Goal: Information Seeking & Learning: Learn about a topic

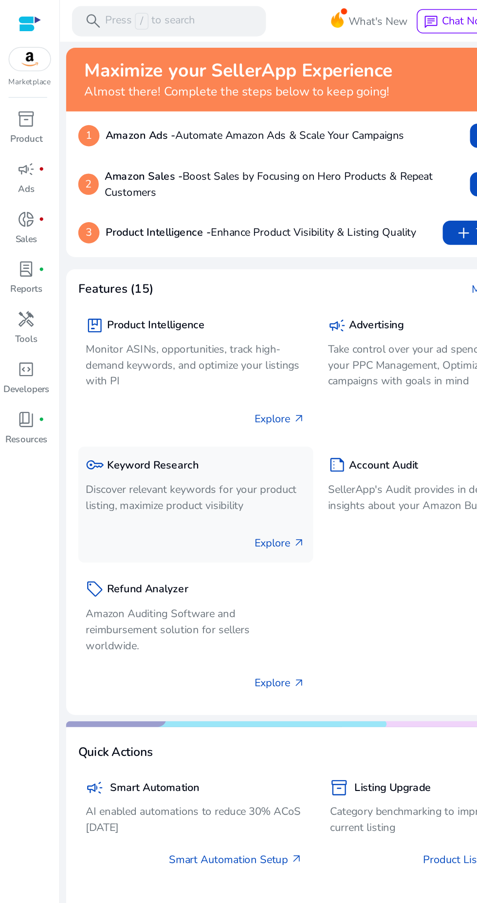
click at [104, 328] on p "Discover relevant keywords for your product listing, maximize product visibility" at bounding box center [126, 319] width 141 height 20
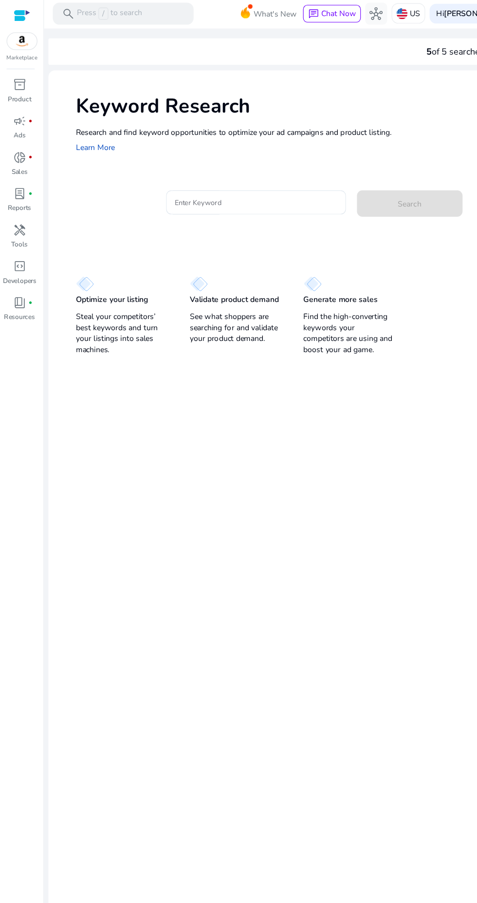
click at [16, 16] on div at bounding box center [19, 15] width 15 height 11
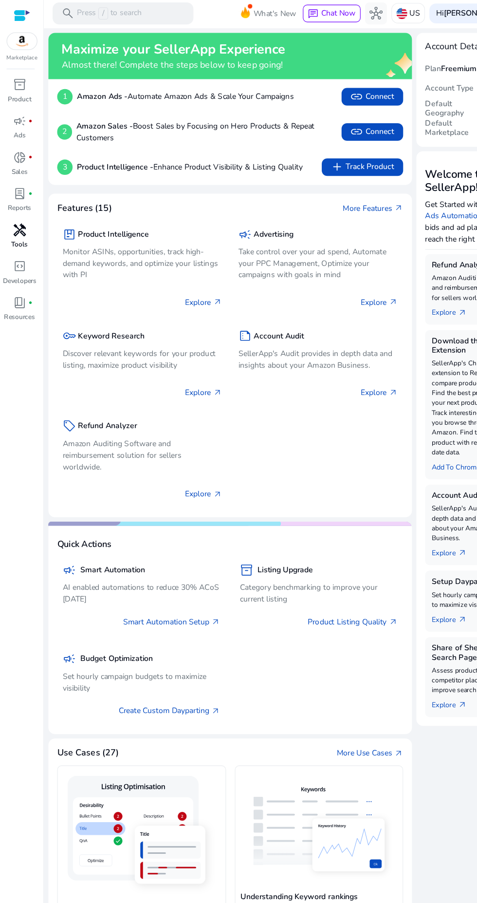
click at [16, 211] on span "handyman" at bounding box center [18, 205] width 12 height 12
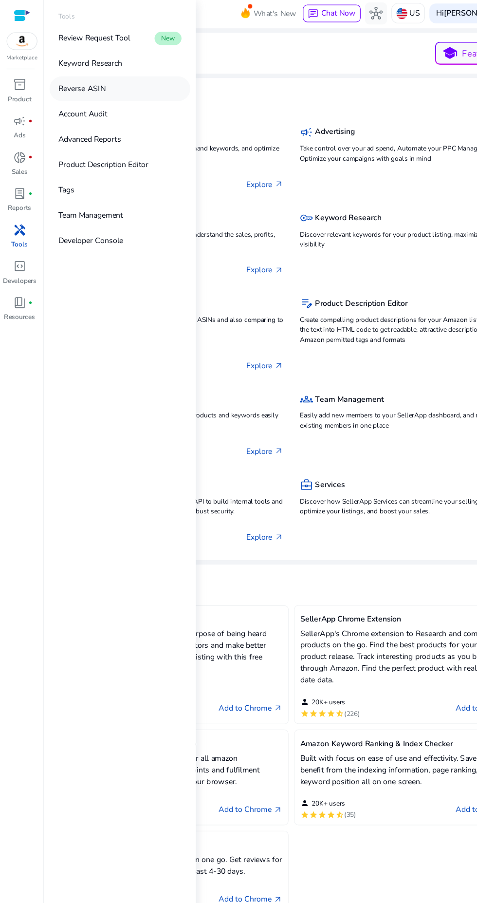
click at [76, 79] on p "Reverse ASIN" at bounding box center [73, 80] width 42 height 10
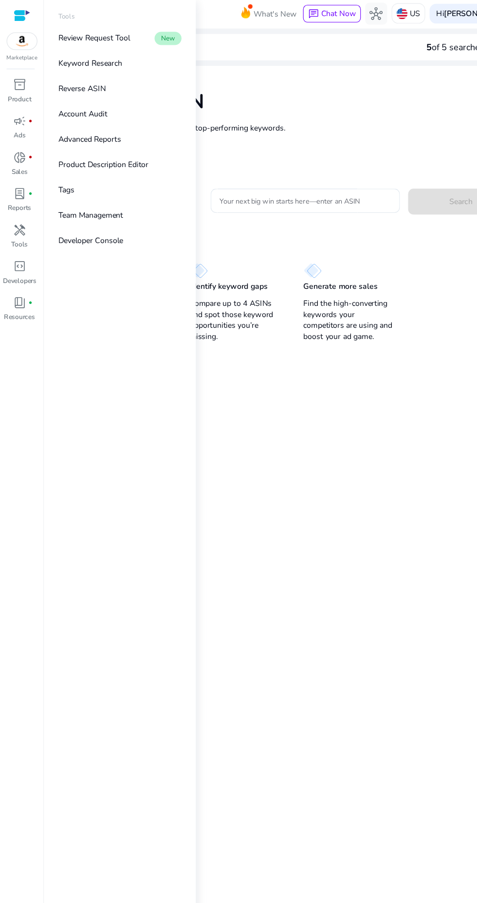
click at [321, 437] on mat-card "Reverse ASIN Enter up to 4 ASINs and find their top-performing keywords. Learn …" at bounding box center [258, 464] width 430 height 808
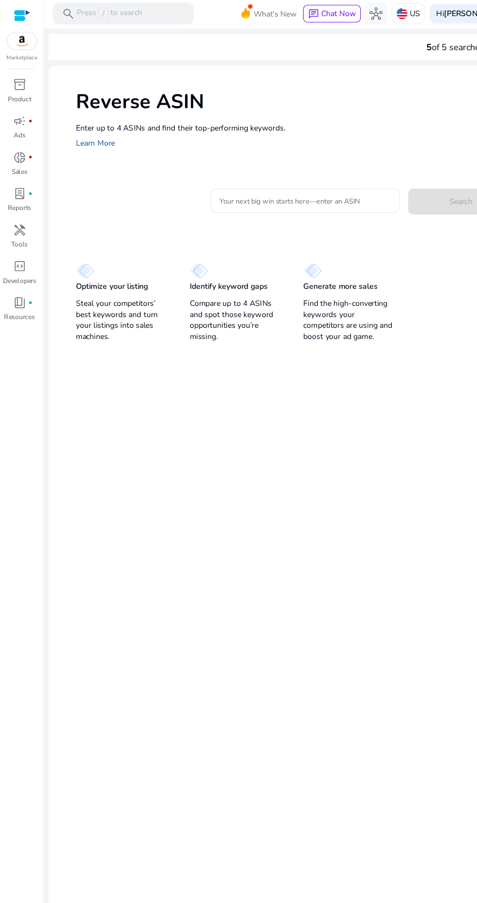
scroll to position [13, 0]
click at [255, 174] on input "Your next big win starts here—enter an ASIN" at bounding box center [270, 179] width 152 height 11
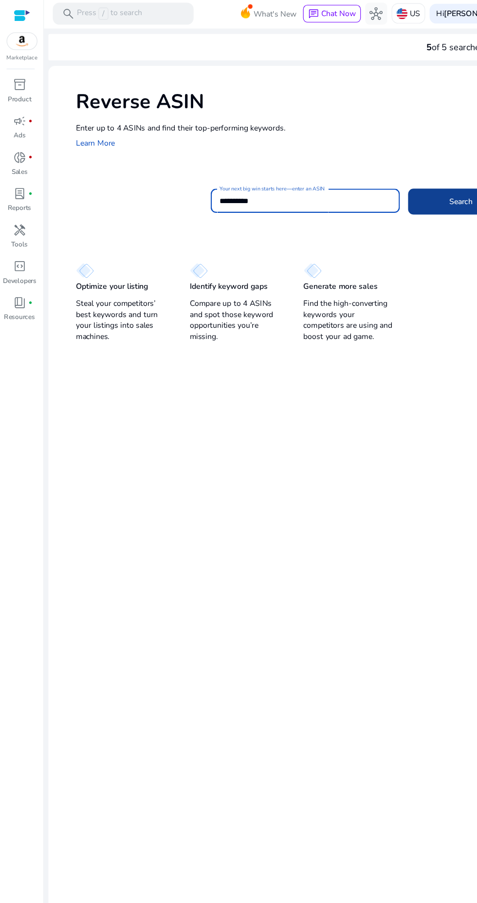
type input "**********"
click at [397, 176] on span "Search" at bounding box center [407, 180] width 21 height 10
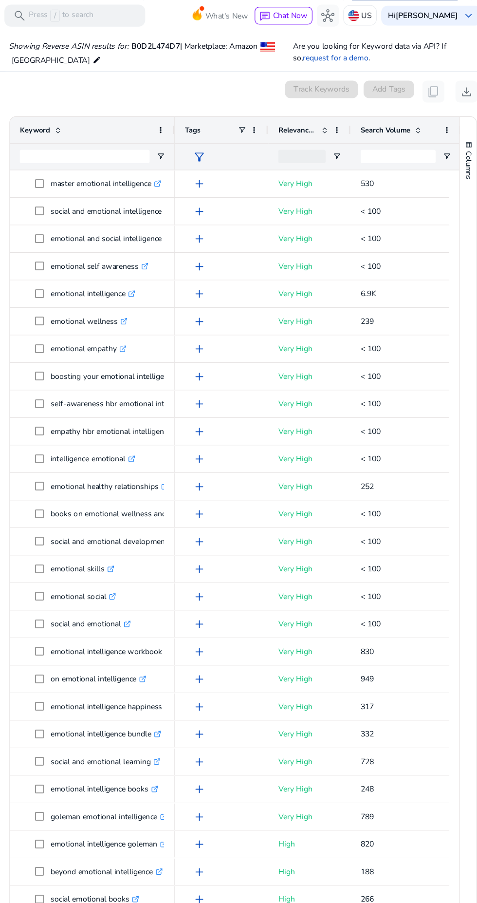
scroll to position [104, 0]
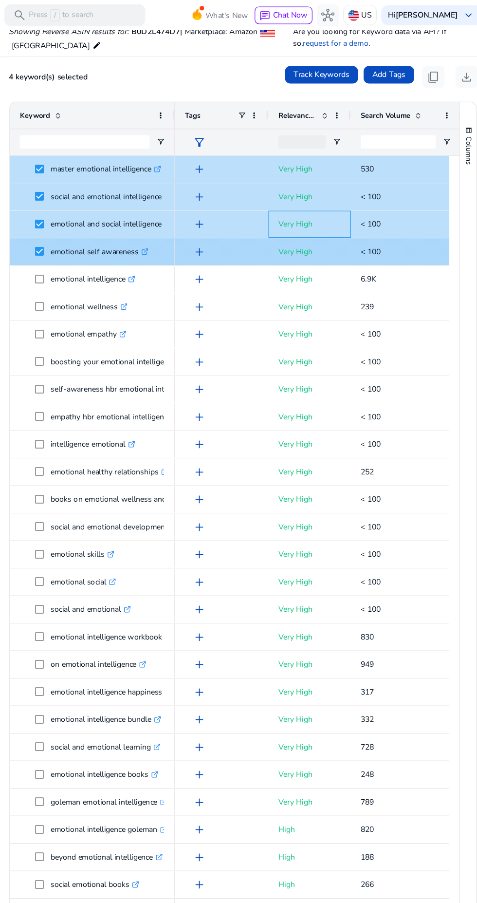
click at [304, 202] on p "Very High" at bounding box center [317, 198] width 56 height 20
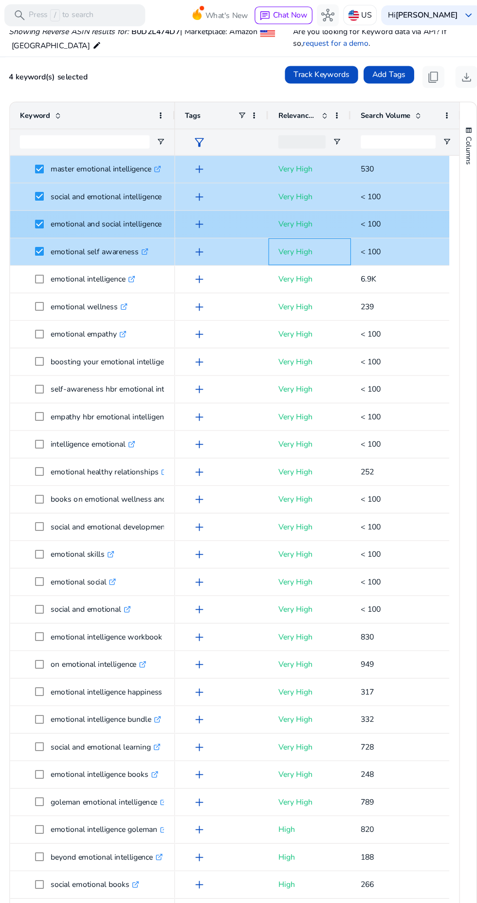
click at [301, 222] on p "Very High" at bounding box center [317, 223] width 56 height 20
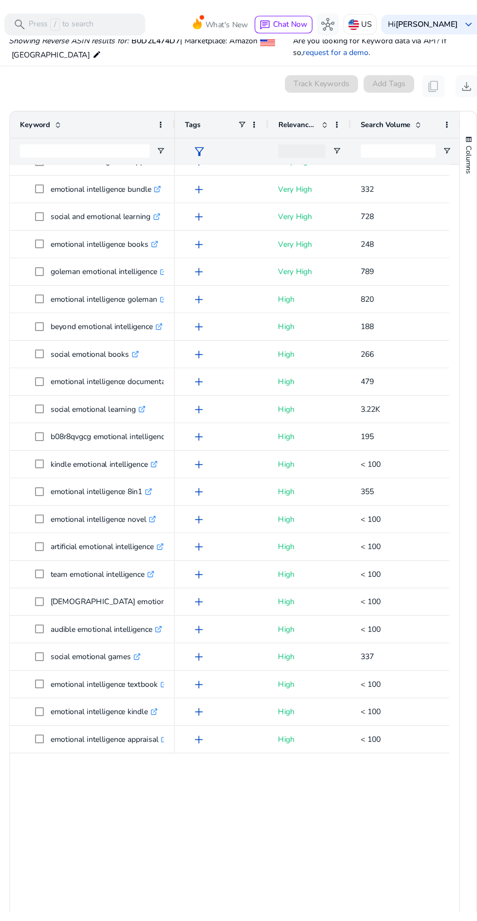
scroll to position [0, 0]
